Goal: Task Accomplishment & Management: Manage account settings

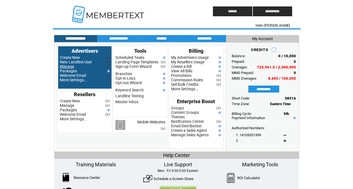
click at [68, 67] on link "Manage" at bounding box center [67, 66] width 14 height 4
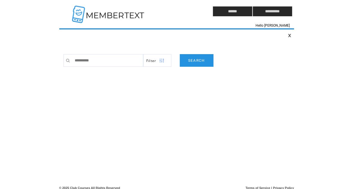
type input "**********"
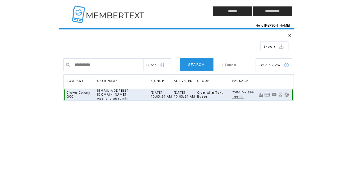
click at [287, 93] on link at bounding box center [286, 94] width 5 height 5
